Goal: Task Accomplishment & Management: Manage account settings

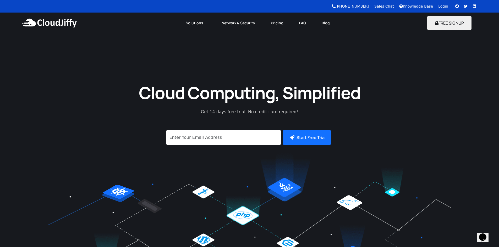
click at [443, 6] on link "Login" at bounding box center [443, 6] width 10 height 4
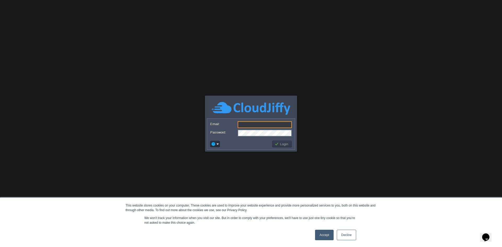
type input "moslem.hoque@gmail.com"
click at [286, 145] on button "Login" at bounding box center [282, 144] width 15 height 5
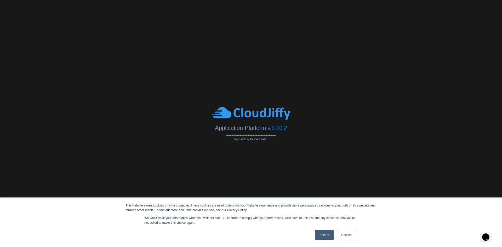
click at [323, 235] on link "Accept" at bounding box center [324, 235] width 19 height 10
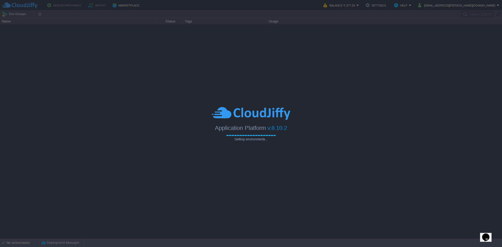
type input "Search (Ctrl+F)"
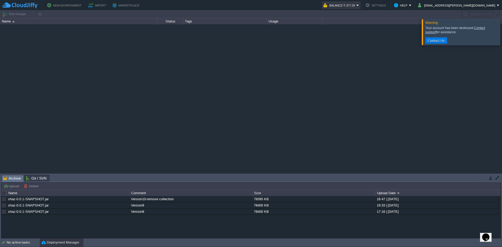
click at [357, 3] on button "Balance ₹-377.29" at bounding box center [340, 5] width 33 height 6
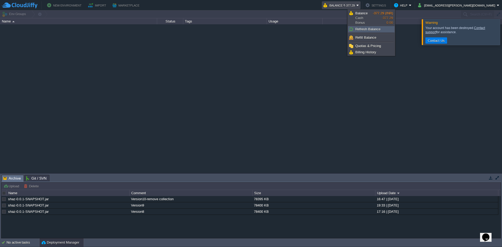
click at [368, 27] on link "Refresh Balance" at bounding box center [372, 29] width 46 height 6
click at [364, 36] on span "Refill Balance" at bounding box center [366, 38] width 21 height 4
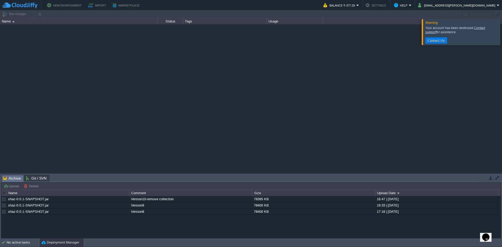
click at [3, 198] on div at bounding box center [4, 199] width 5 height 5
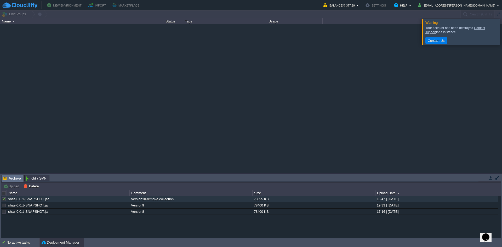
click at [37, 198] on link "shaz-0.0.1-SNAPSHOT.jar" at bounding box center [28, 199] width 41 height 4
click at [63, 6] on button "New Environment" at bounding box center [65, 5] width 36 height 6
click at [65, 5] on button "New Environment" at bounding box center [65, 5] width 36 height 6
click at [66, 3] on button "New Environment" at bounding box center [65, 5] width 36 height 6
click at [13, 179] on span "Archive" at bounding box center [12, 178] width 18 height 7
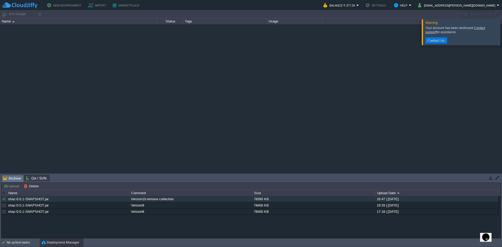
click at [35, 177] on span "Git / SVN" at bounding box center [36, 178] width 20 height 6
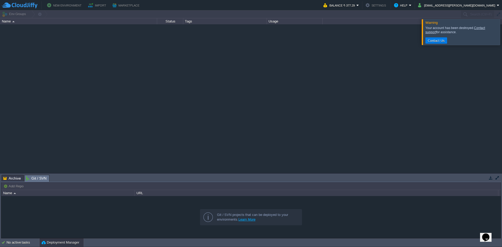
click at [16, 178] on span "Archive" at bounding box center [12, 178] width 18 height 6
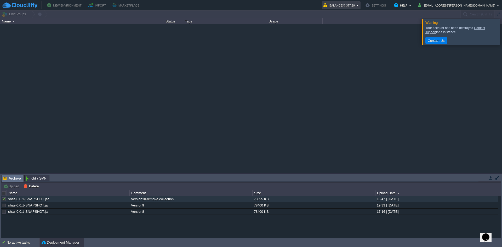
click at [359, 6] on em "Balance ₹-377.29" at bounding box center [342, 5] width 36 height 6
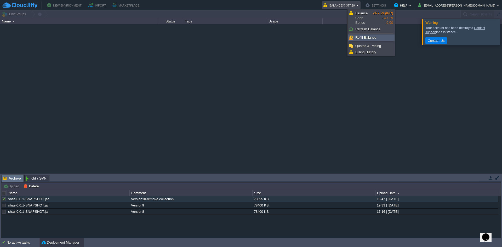
click at [365, 37] on span "Refill Balance" at bounding box center [366, 38] width 21 height 4
